Goal: Task Accomplishment & Management: Manage account settings

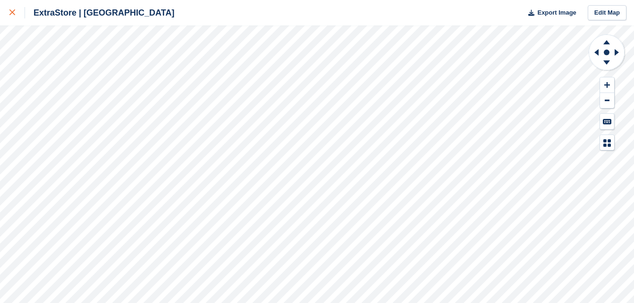
click at [15, 13] on div at bounding box center [17, 12] width 16 height 11
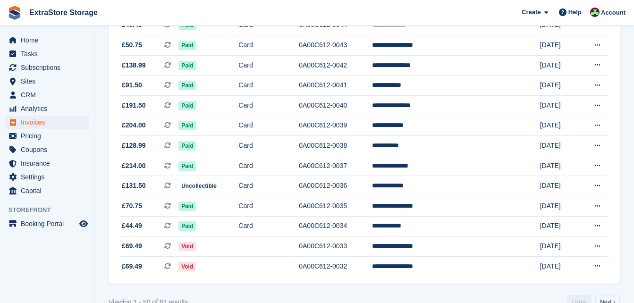
scroll to position [908, 0]
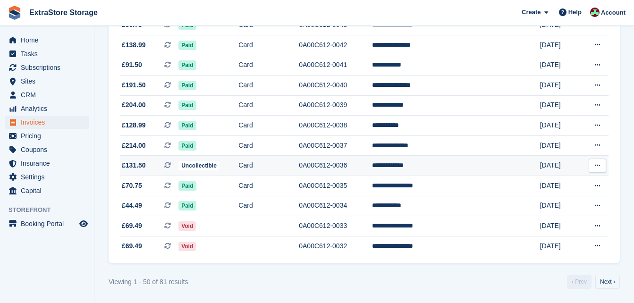
click at [277, 163] on td "Card" at bounding box center [268, 166] width 60 height 20
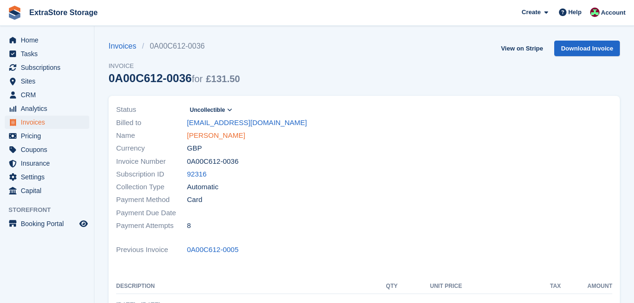
click at [202, 138] on link "[PERSON_NAME]" at bounding box center [216, 135] width 58 height 11
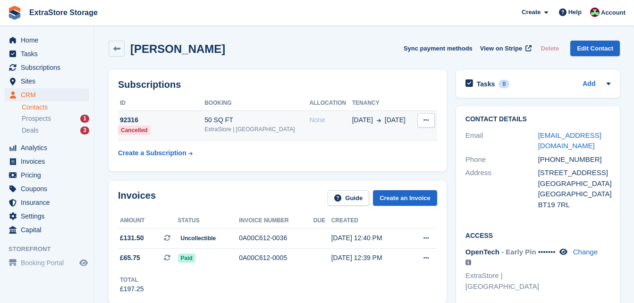
click at [418, 122] on button at bounding box center [425, 120] width 17 height 14
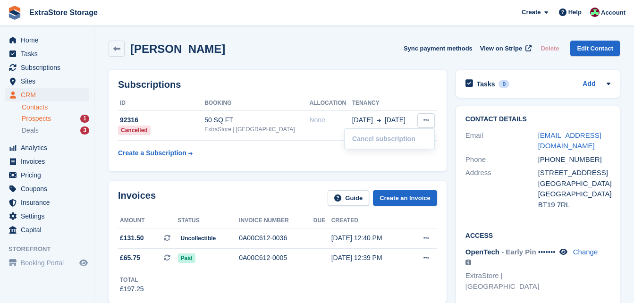
click at [30, 119] on span "Prospects" at bounding box center [36, 118] width 29 height 9
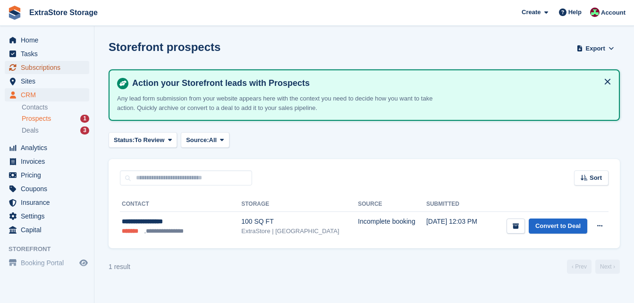
click at [57, 65] on span "Subscriptions" at bounding box center [49, 67] width 57 height 13
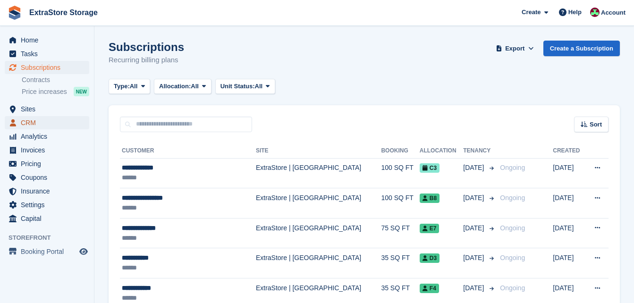
click at [37, 122] on span "CRM" at bounding box center [49, 122] width 57 height 13
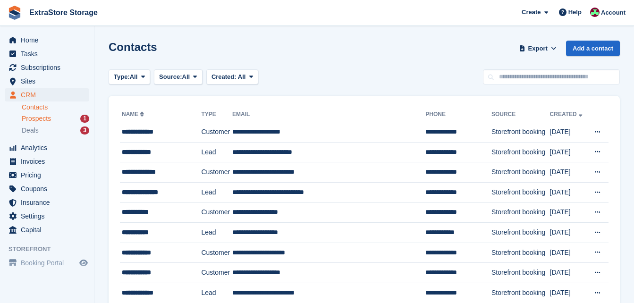
click at [38, 120] on span "Prospects" at bounding box center [36, 118] width 29 height 9
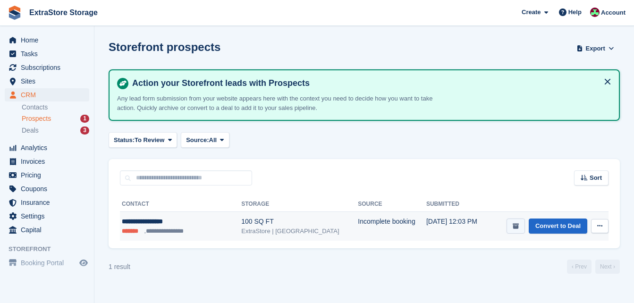
click at [516, 228] on icon "submit" at bounding box center [516, 226] width 6 height 6
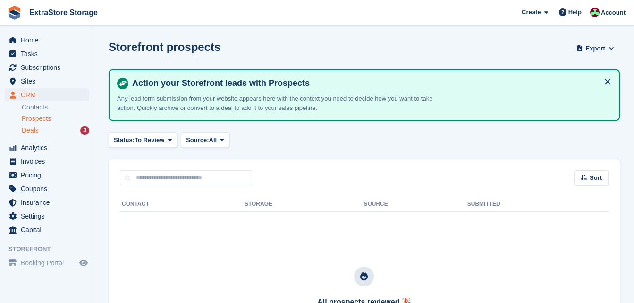
click at [26, 129] on span "Deals" at bounding box center [30, 130] width 17 height 9
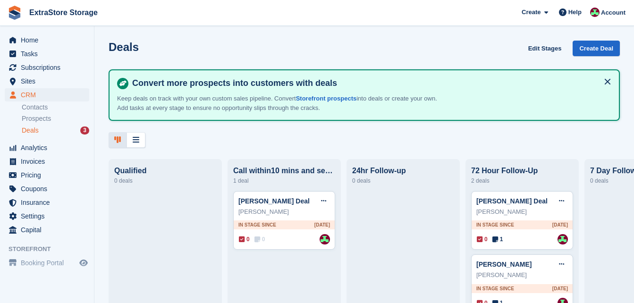
click at [283, 129] on div "Deals Edit Stages Create Deal Convert more prospects into customers with deals …" at bounding box center [364, 94] width 540 height 107
click at [341, 122] on div "Deals Edit Stages Create Deal Convert more prospects into customers with deals …" at bounding box center [364, 94] width 540 height 107
click at [40, 66] on span "Subscriptions" at bounding box center [49, 67] width 57 height 13
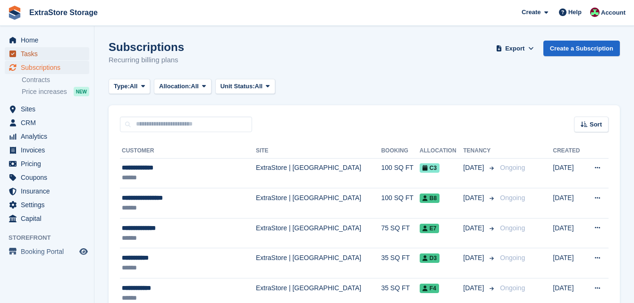
click at [33, 50] on span "Tasks" at bounding box center [49, 53] width 57 height 13
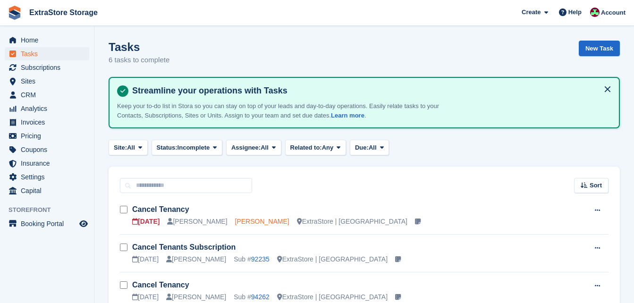
click at [235, 221] on link "[PERSON_NAME]" at bounding box center [262, 222] width 54 height 8
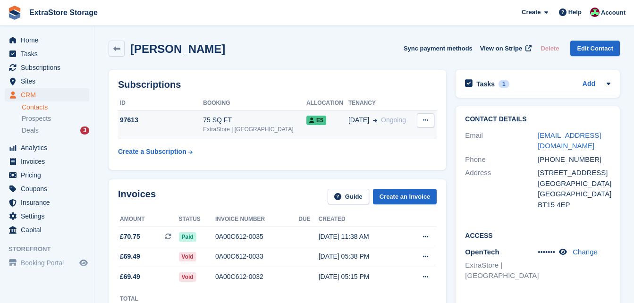
click at [429, 119] on button at bounding box center [425, 120] width 17 height 14
click at [387, 137] on p "Cancel subscription" at bounding box center [389, 139] width 82 height 12
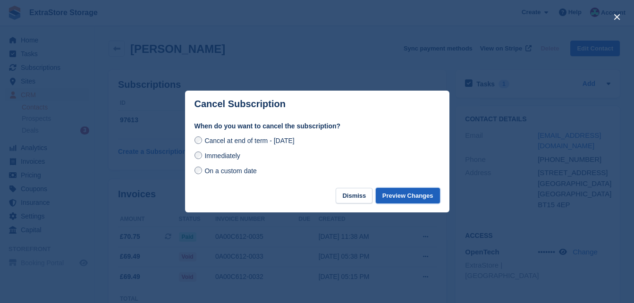
click at [415, 196] on button "Preview Changes" at bounding box center [408, 196] width 64 height 16
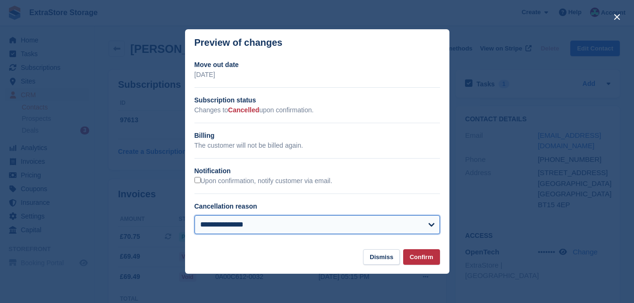
click at [228, 227] on select "**********" at bounding box center [318, 224] width 246 height 19
select select "**********"
click at [195, 216] on select "**********" at bounding box center [318, 224] width 246 height 19
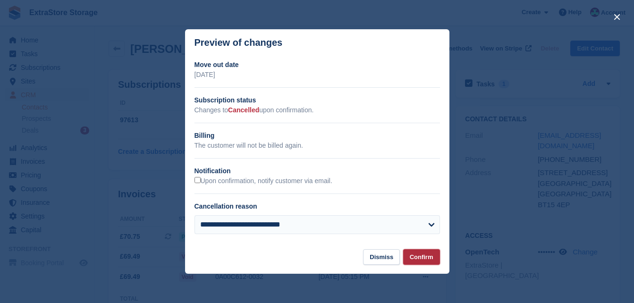
click at [417, 259] on button "Confirm" at bounding box center [421, 257] width 37 height 16
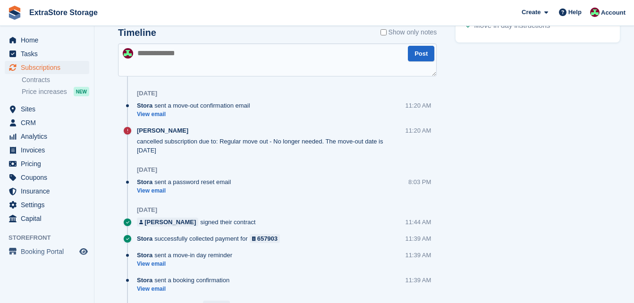
scroll to position [472, 0]
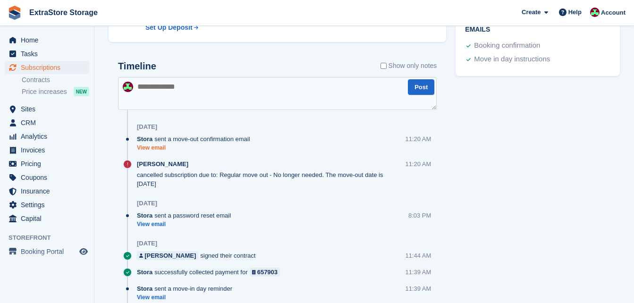
click at [154, 147] on link "View email" at bounding box center [196, 148] width 118 height 8
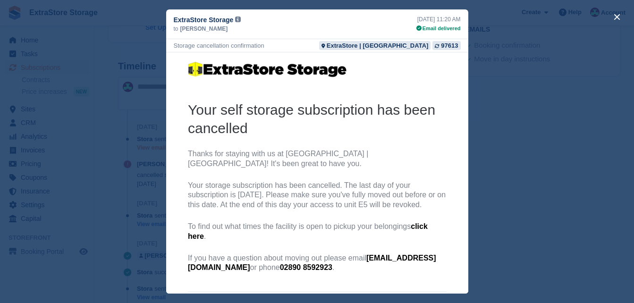
scroll to position [0, 0]
click at [615, 17] on button "close" at bounding box center [617, 16] width 15 height 15
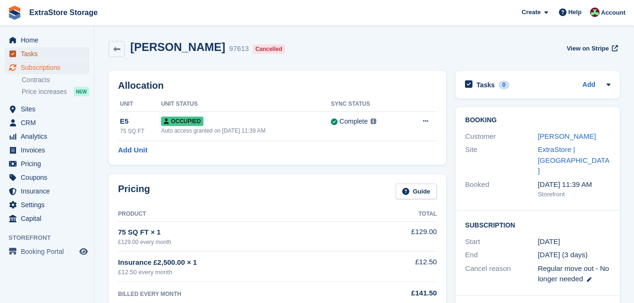
click at [39, 53] on span "Tasks" at bounding box center [49, 53] width 57 height 13
